Goal: Find specific page/section: Find specific page/section

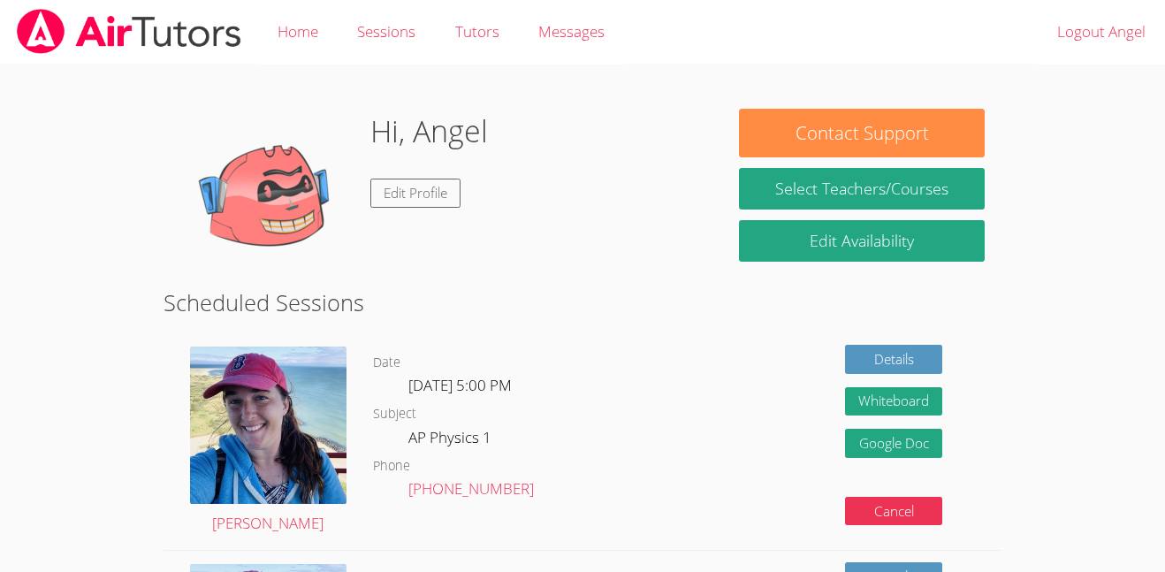
scroll to position [60, 0]
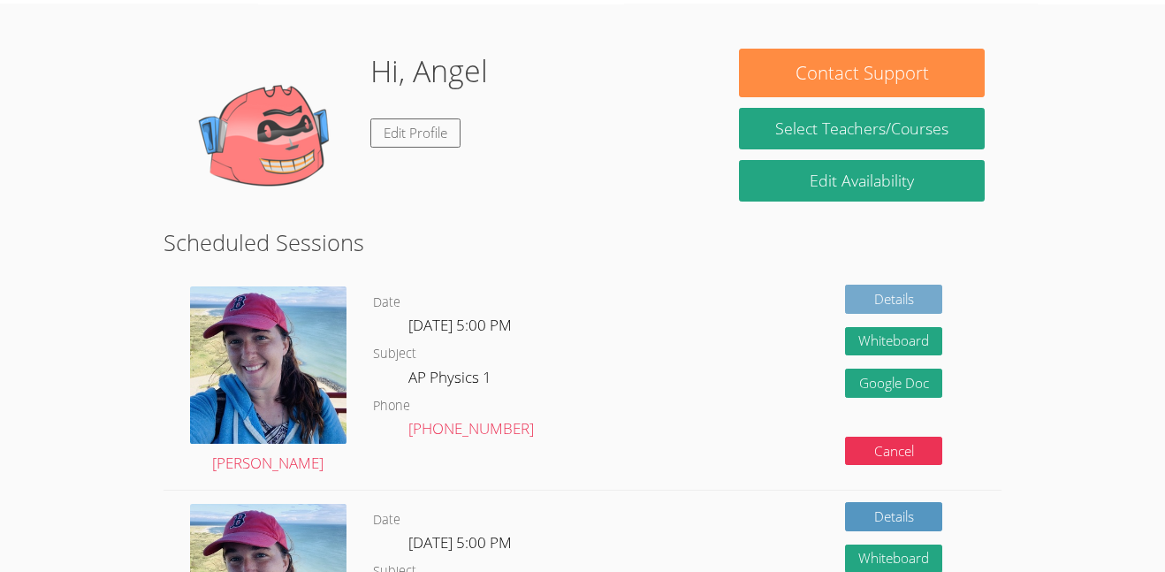
click at [850, 293] on link "Details" at bounding box center [893, 299] width 97 height 29
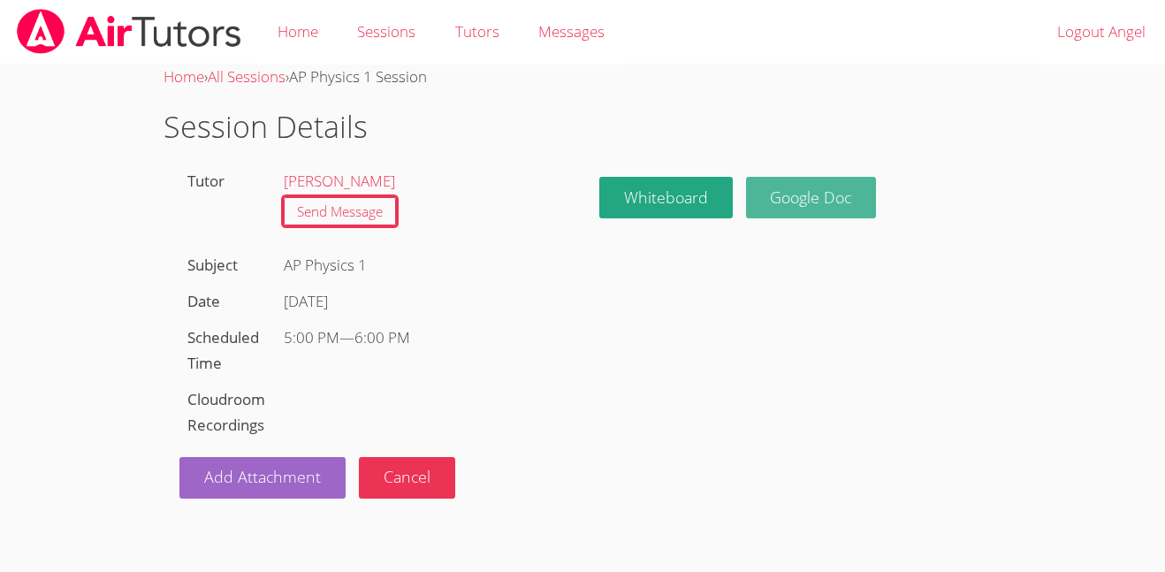
click at [771, 202] on link "Google Doc" at bounding box center [811, 198] width 131 height 42
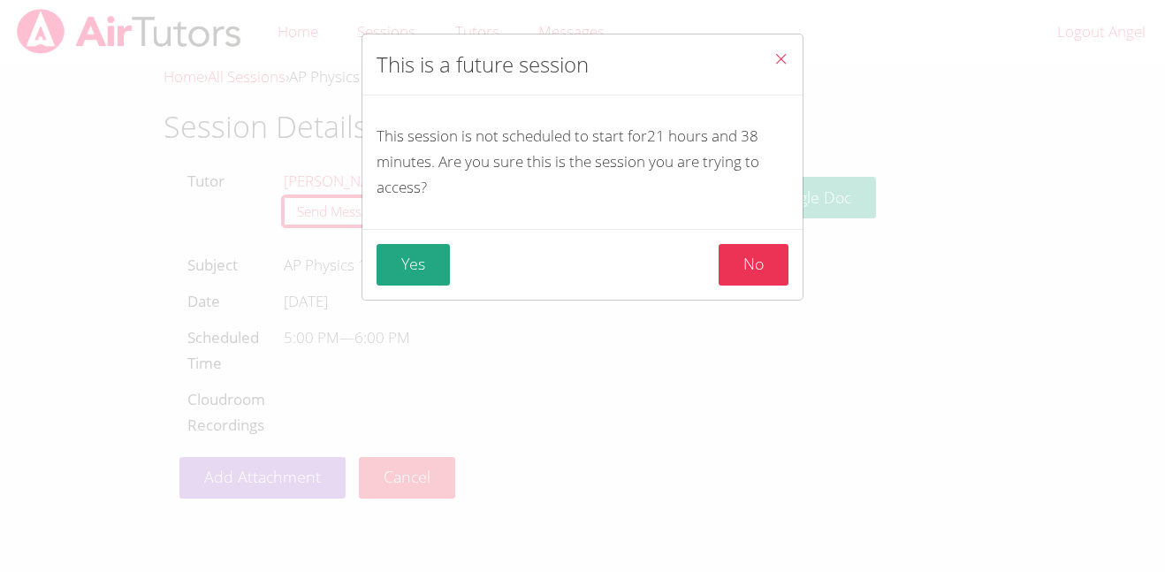
click at [762, 66] on button "Close" at bounding box center [780, 61] width 43 height 54
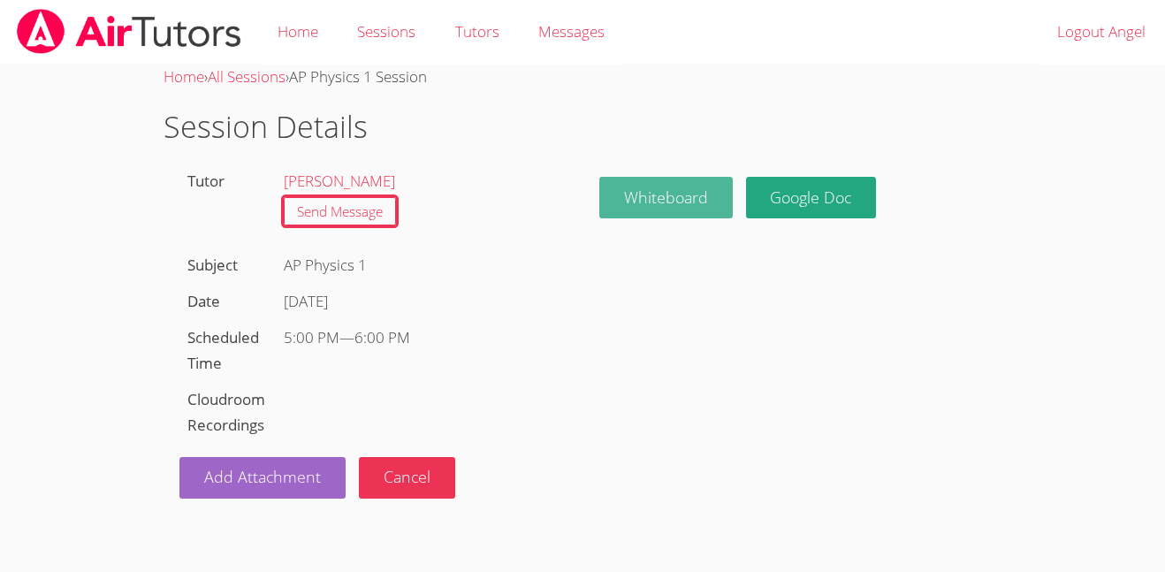
click at [670, 186] on button "Whiteboard" at bounding box center [665, 198] width 133 height 42
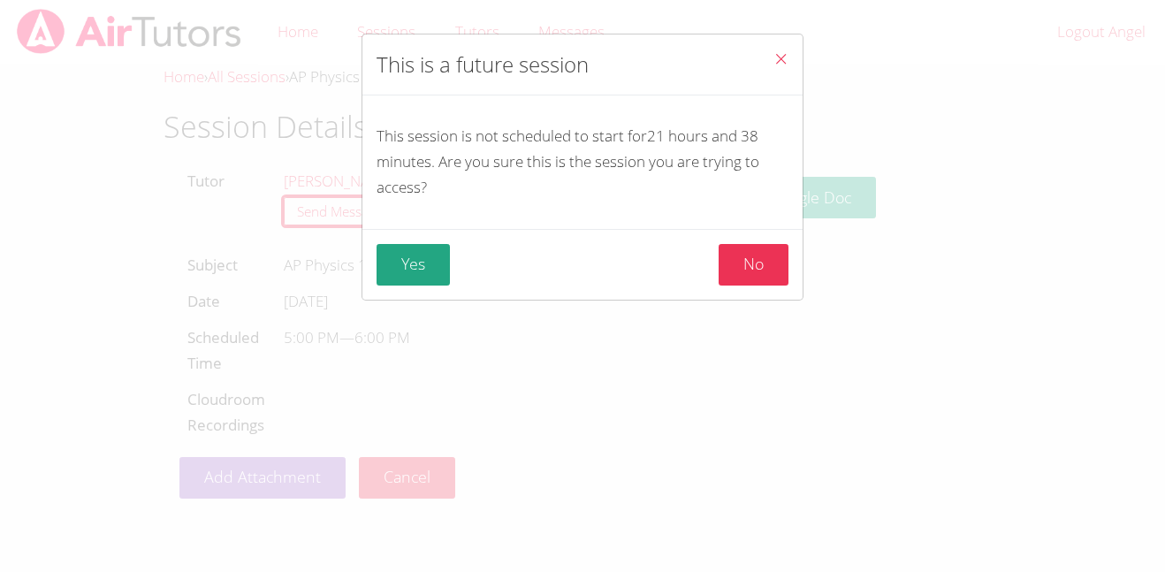
click at [776, 59] on icon "Close" at bounding box center [780, 58] width 15 height 15
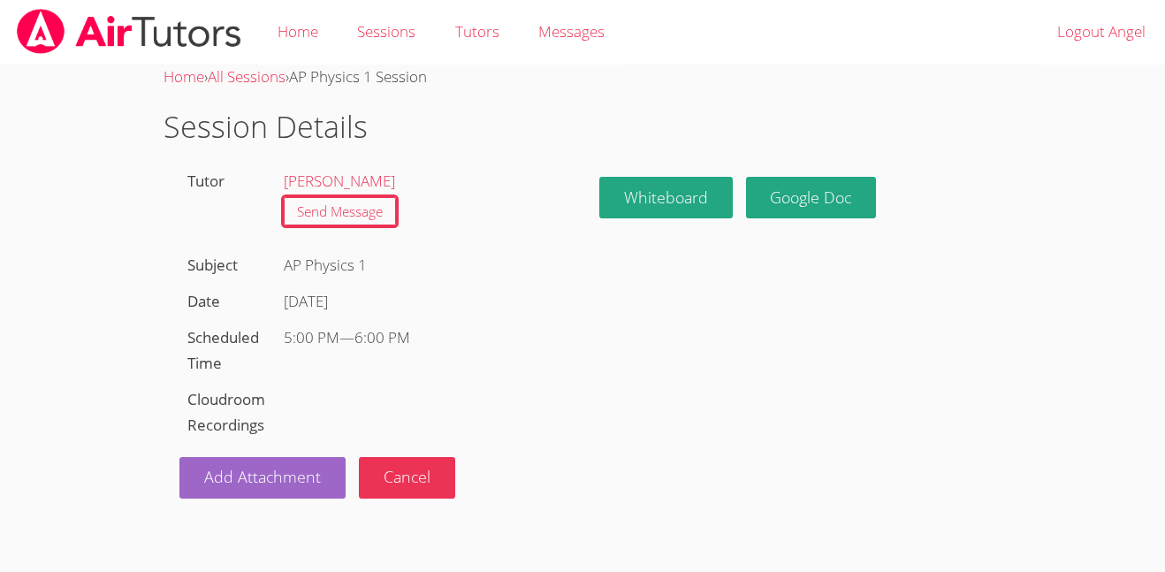
click at [306, 169] on li "[PERSON_NAME]" at bounding box center [421, 182] width 274 height 26
click at [321, 178] on link "[PERSON_NAME]" at bounding box center [339, 181] width 111 height 20
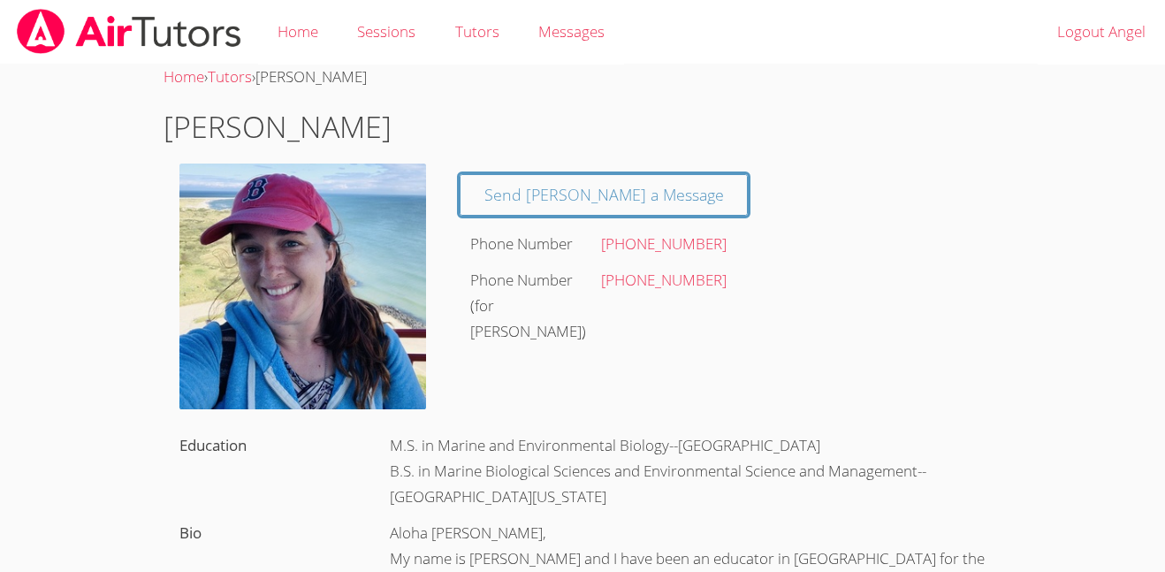
click at [137, 6] on link at bounding box center [129, 32] width 258 height 64
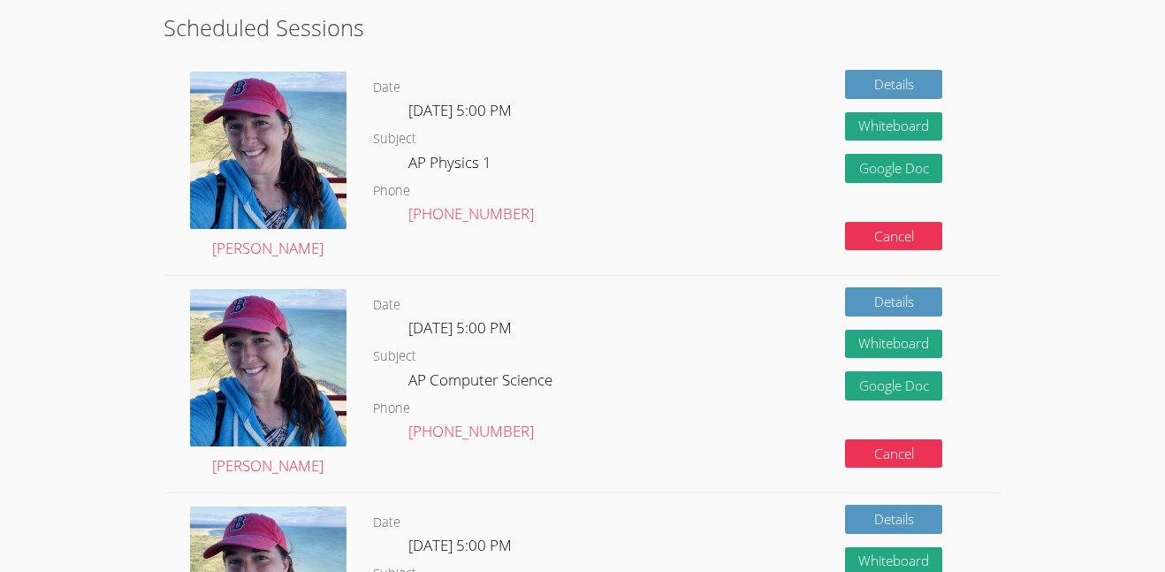
scroll to position [270, 0]
